Goal: Information Seeking & Learning: Find specific fact

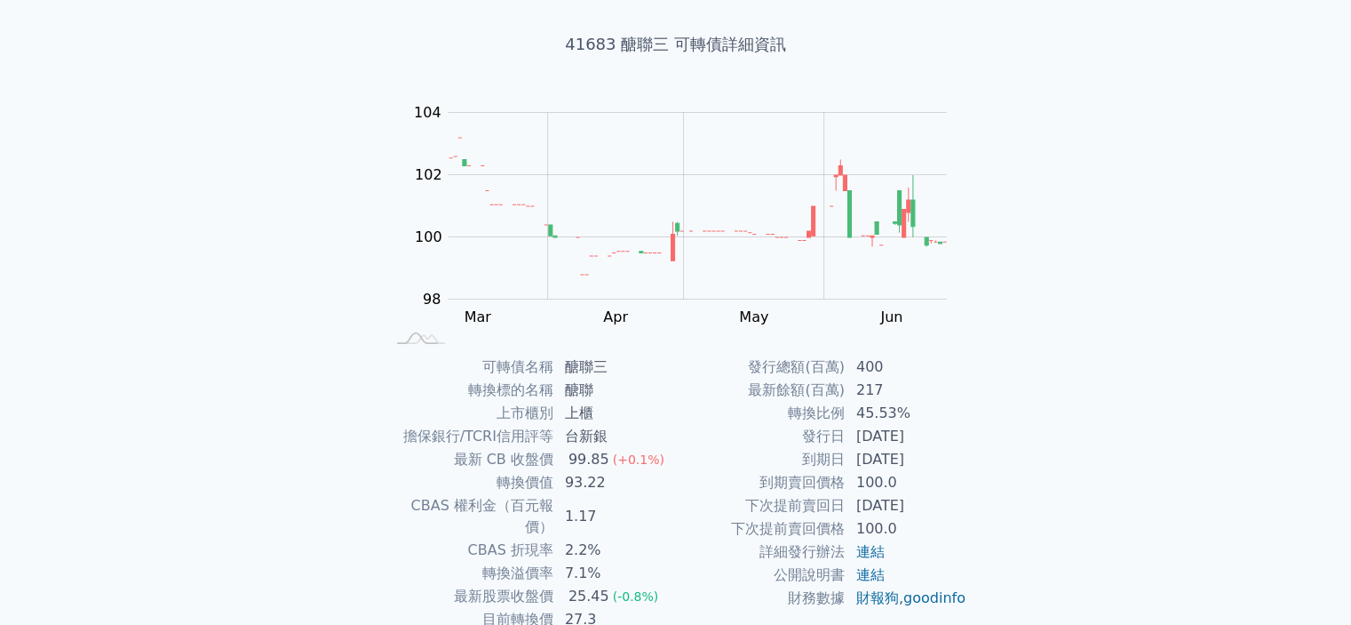
scroll to position [178, 0]
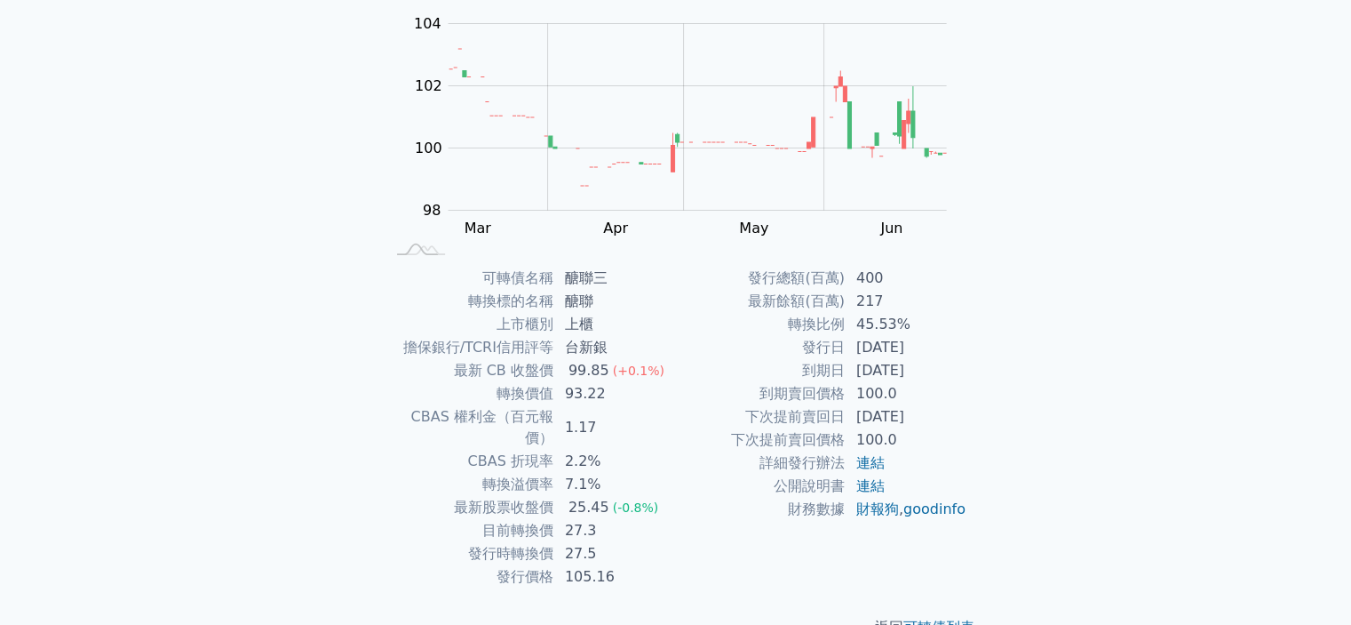
click at [1152, 230] on div "可轉債列表 財務數據 可轉債列表 財務數據 登入／註冊 登入／註冊 可轉債列表 › 41683 醣聯三 41683 醣聯三 可轉債詳細資訊 Zoom Out …" at bounding box center [675, 244] width 1351 height 844
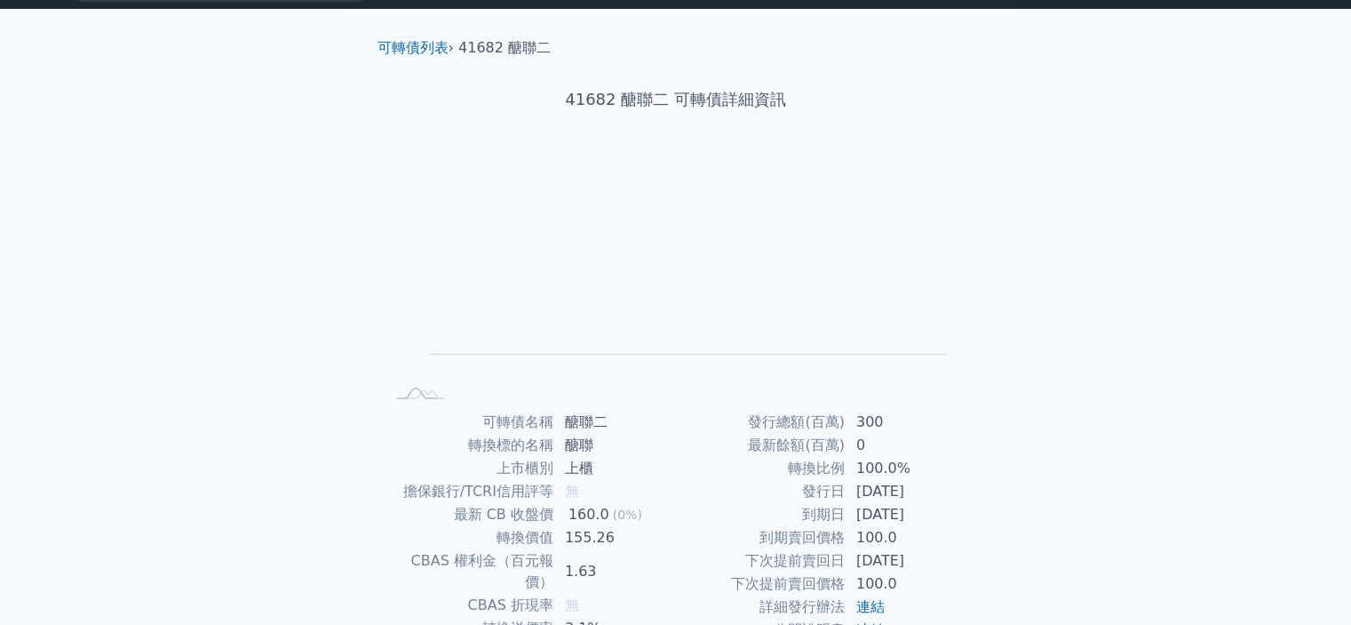
scroll to position [198, 0]
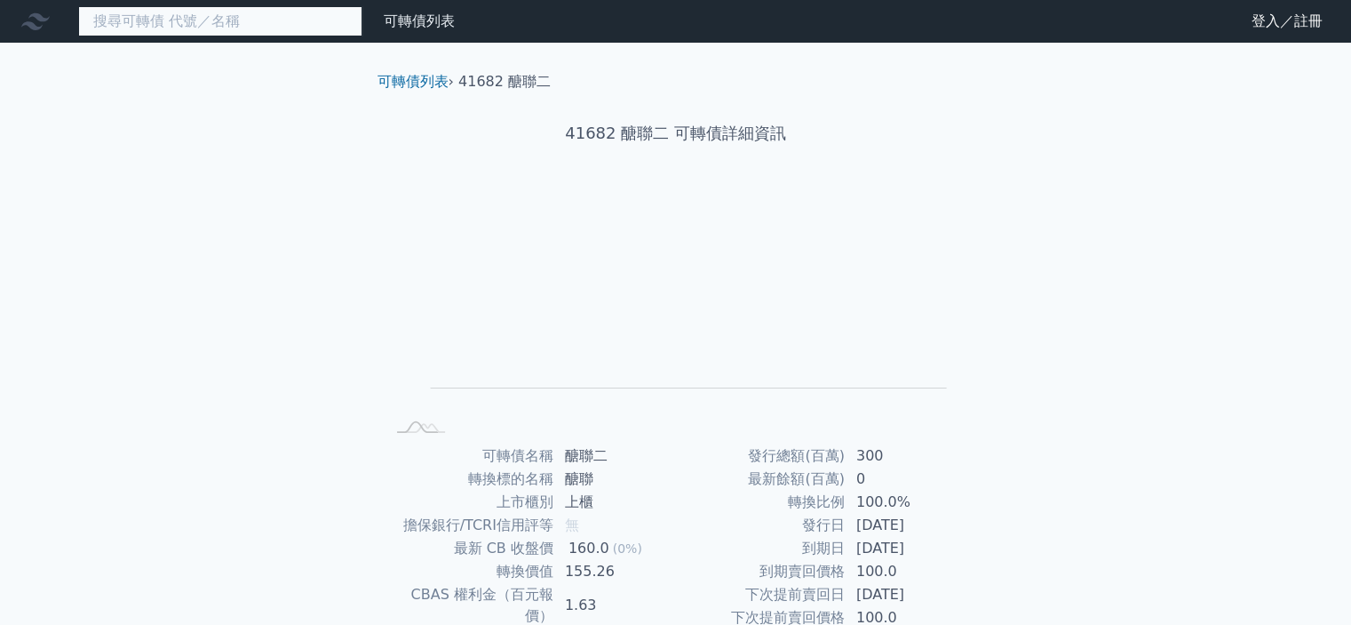
click at [231, 18] on input at bounding box center [220, 21] width 284 height 30
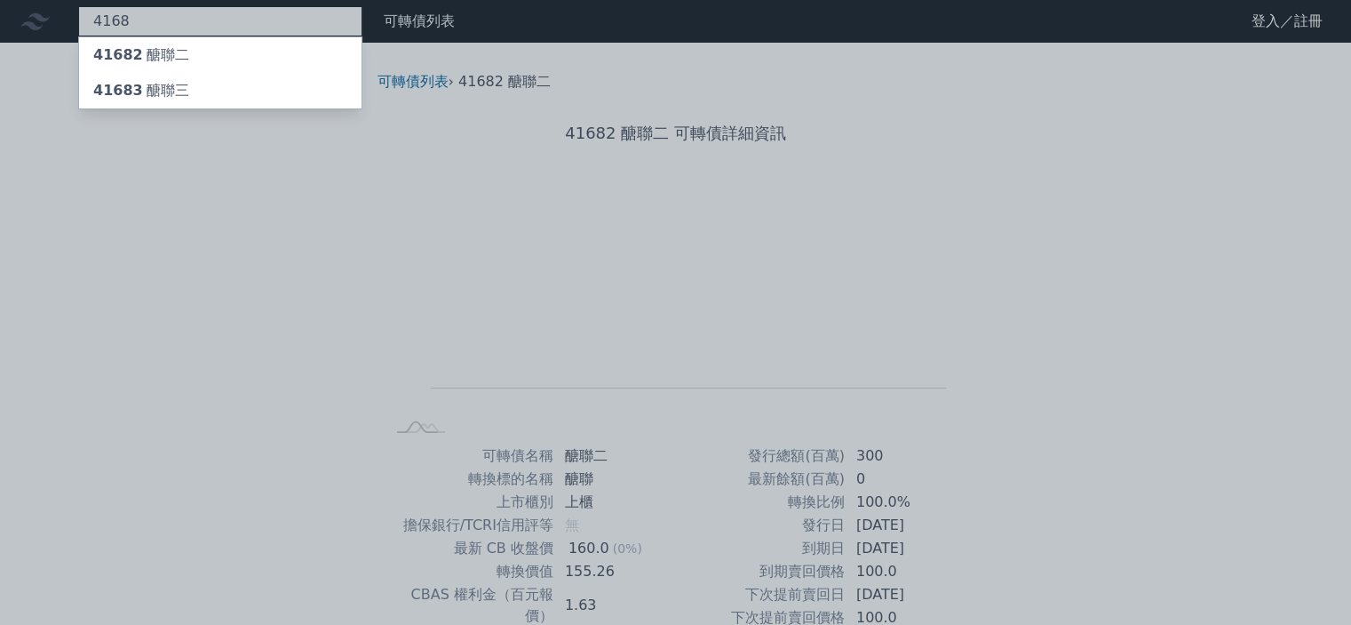
type input "4168"
click at [1013, 261] on div at bounding box center [675, 312] width 1351 height 625
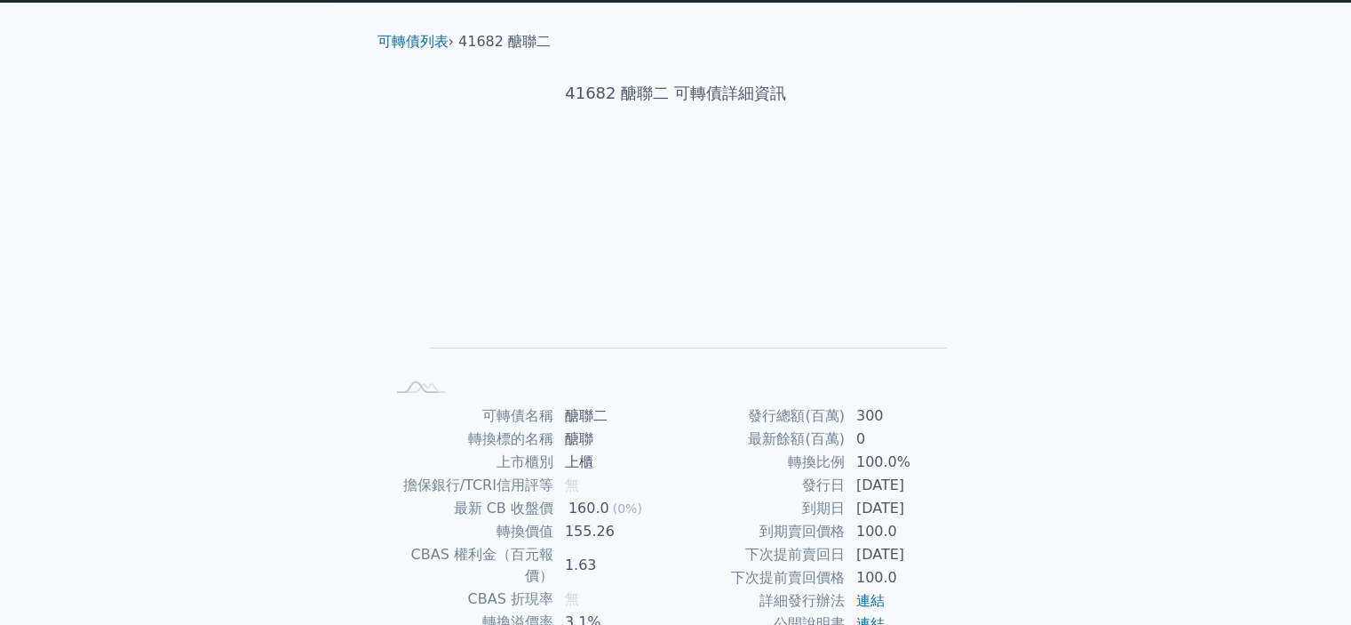
scroll to position [178, 0]
